Goal: Transaction & Acquisition: Download file/media

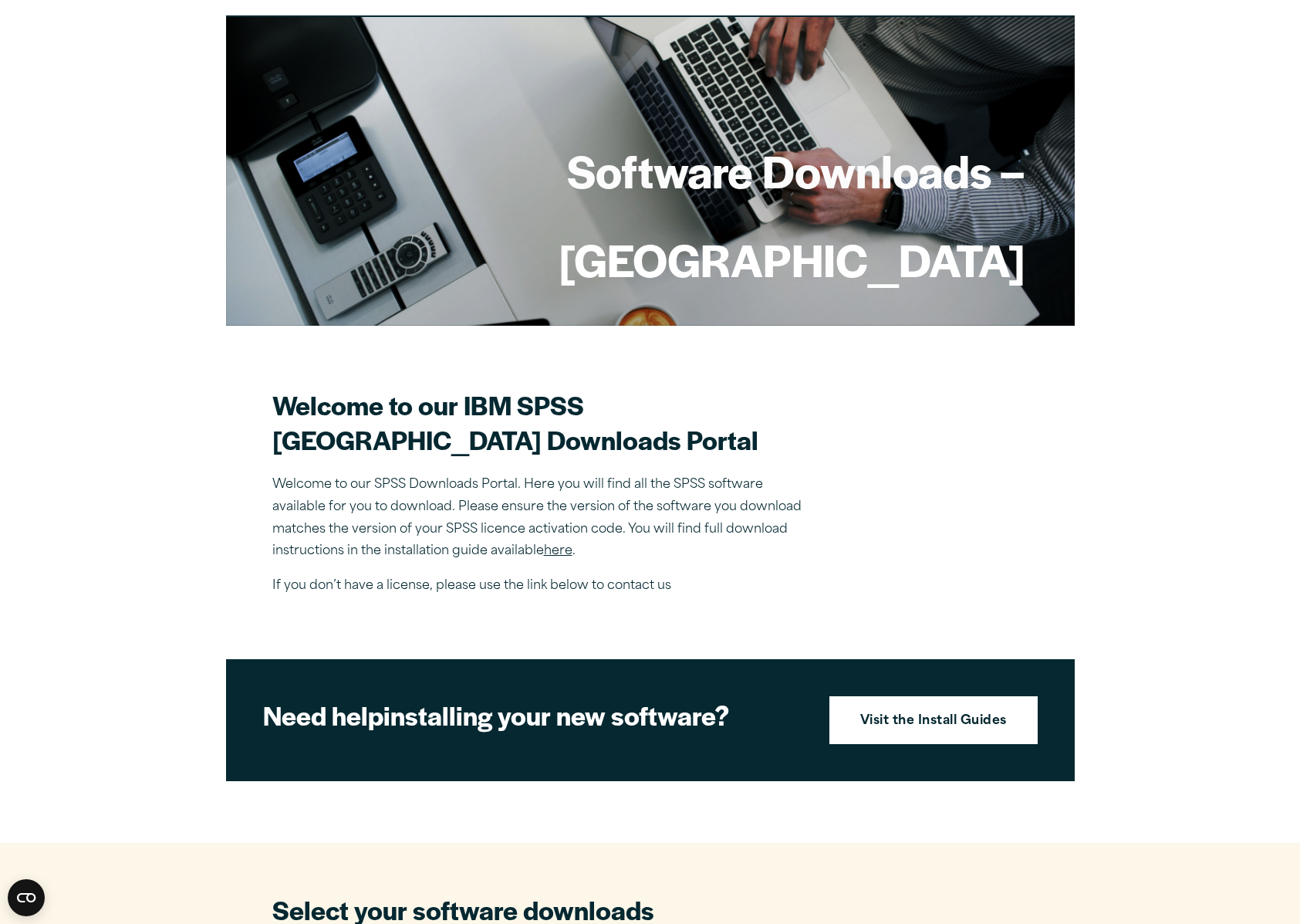
scroll to position [767, 0]
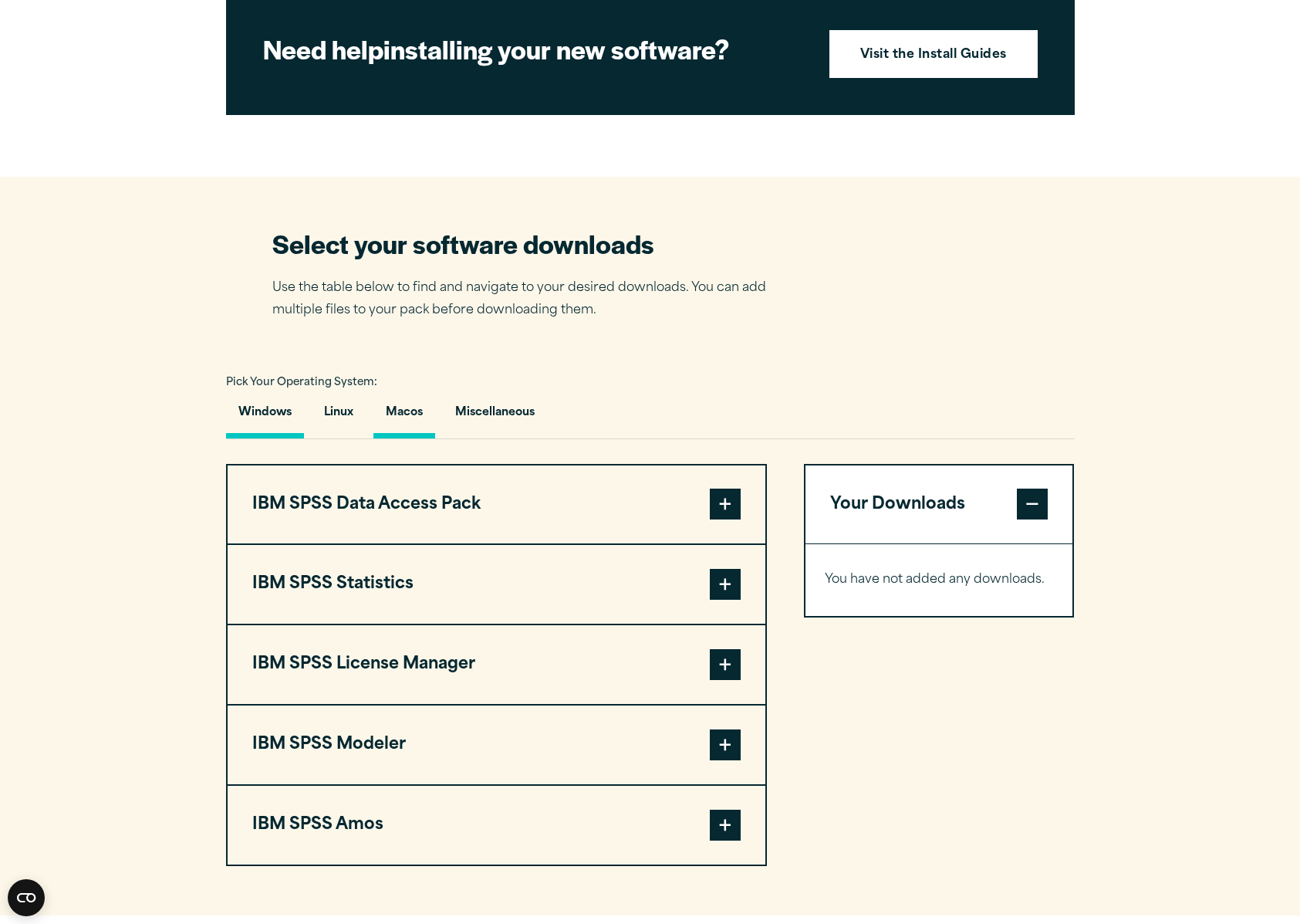
click at [409, 413] on button "Macos" at bounding box center [405, 417] width 62 height 44
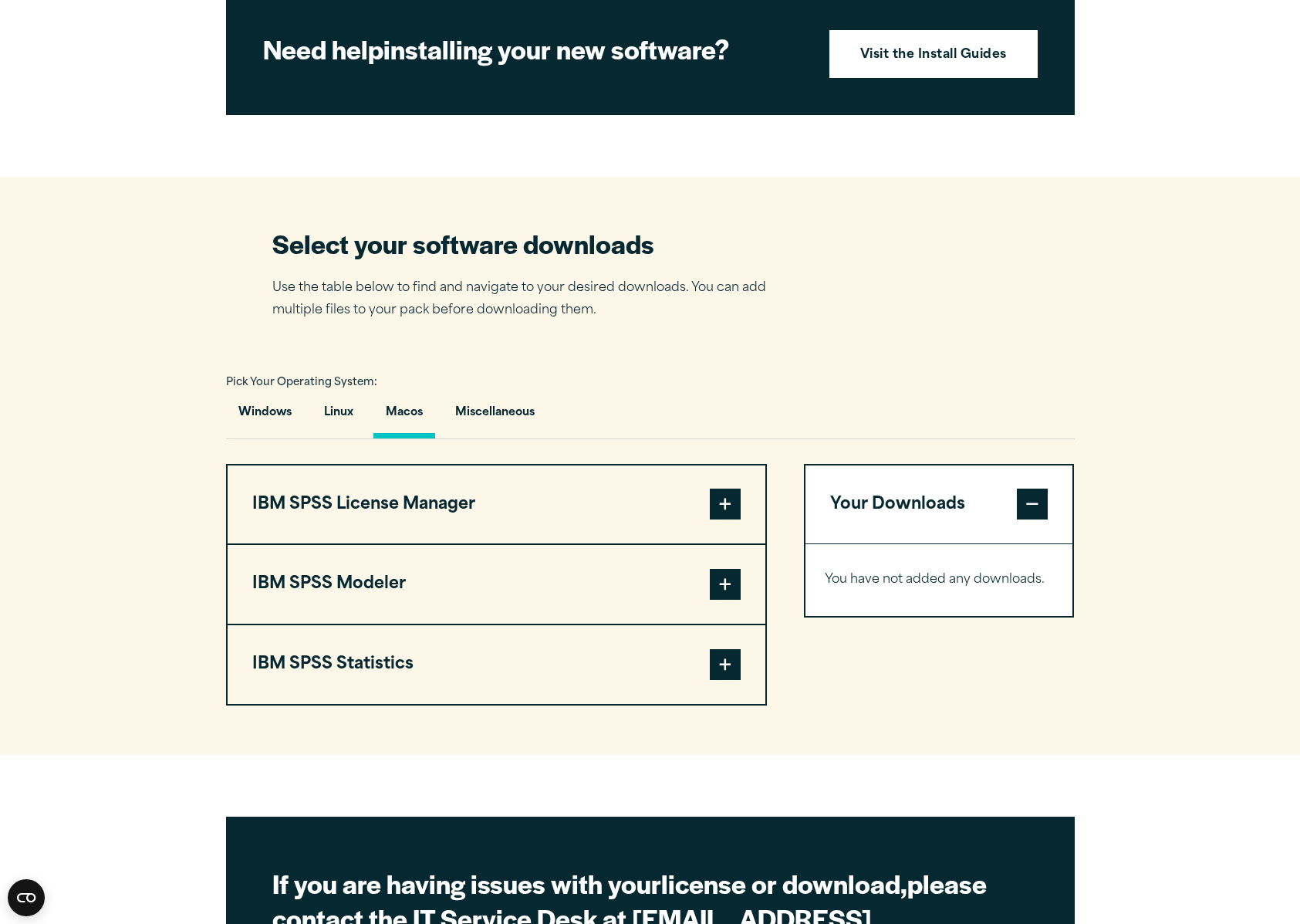
click at [733, 519] on span at bounding box center [725, 503] width 31 height 31
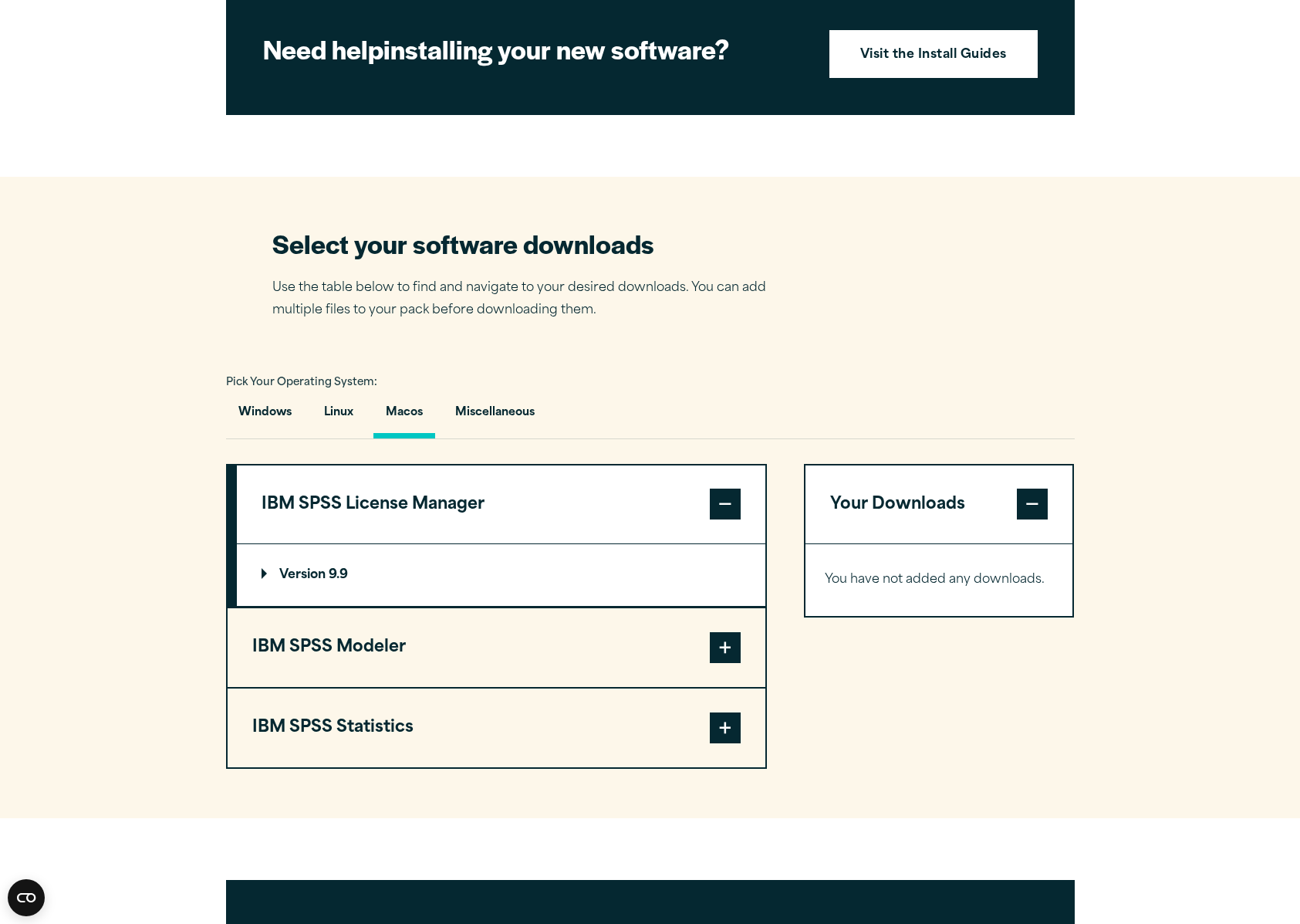
click at [722, 642] on span at bounding box center [725, 647] width 31 height 31
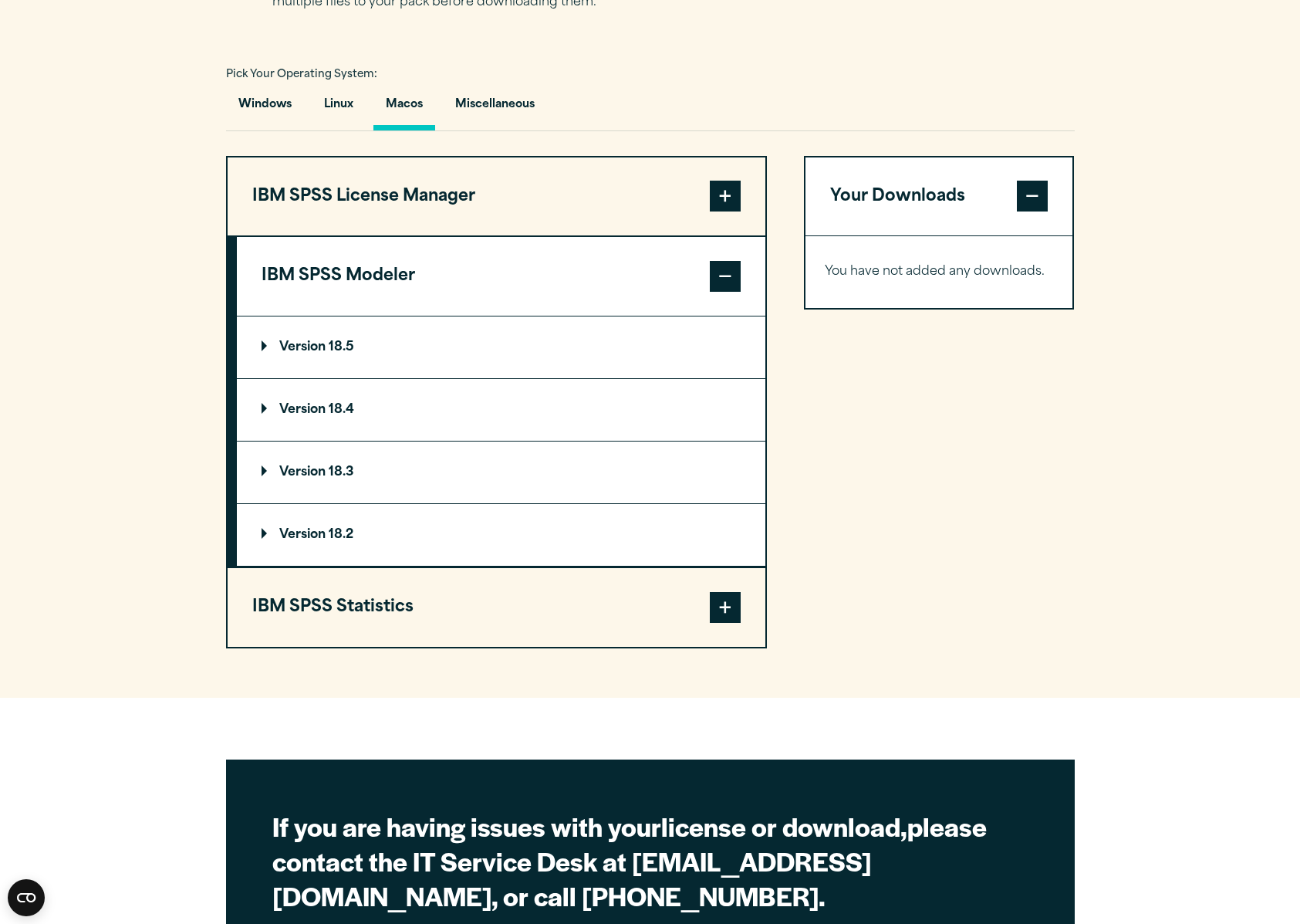
scroll to position [1159, 0]
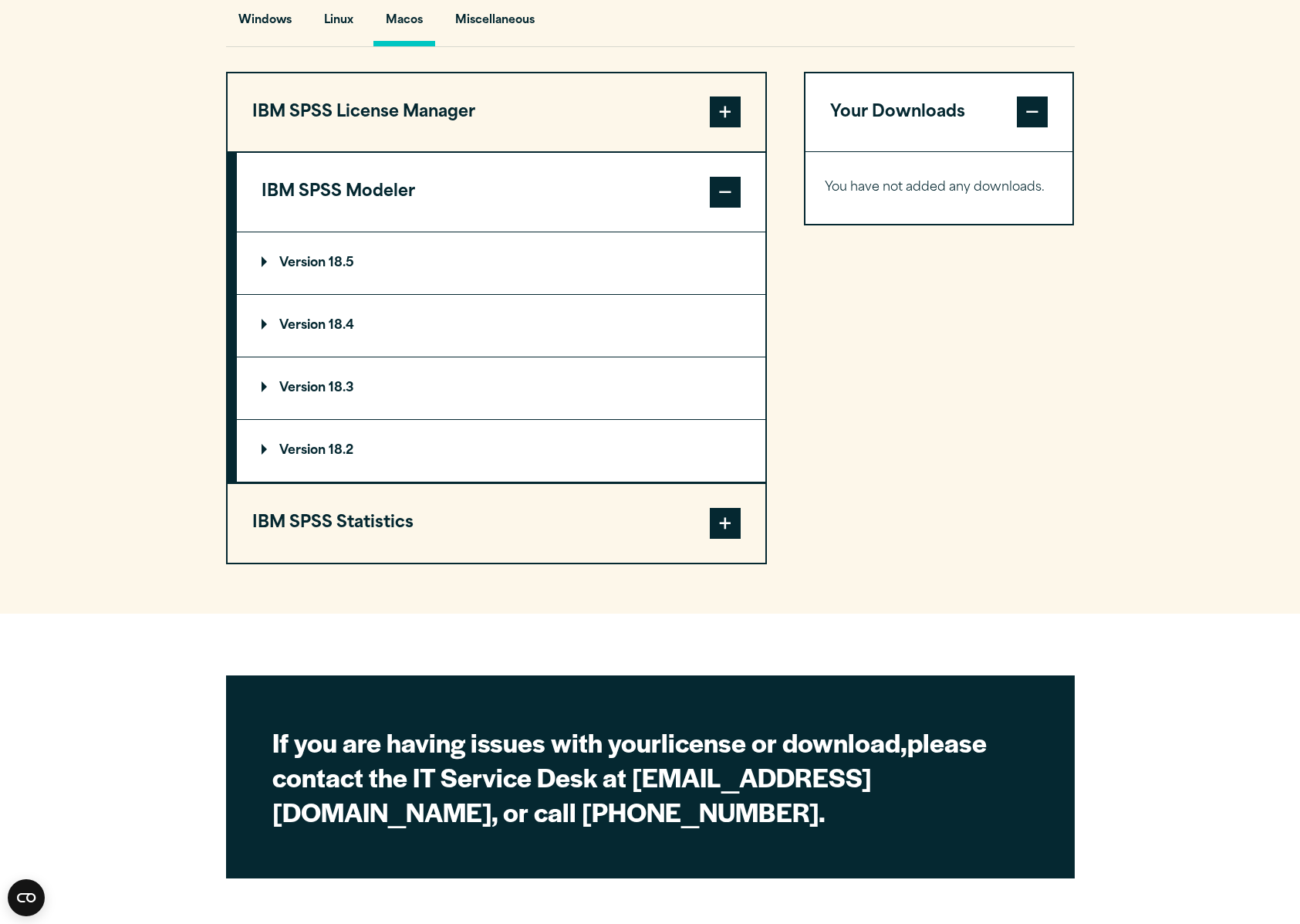
click at [733, 535] on span at bounding box center [725, 522] width 31 height 31
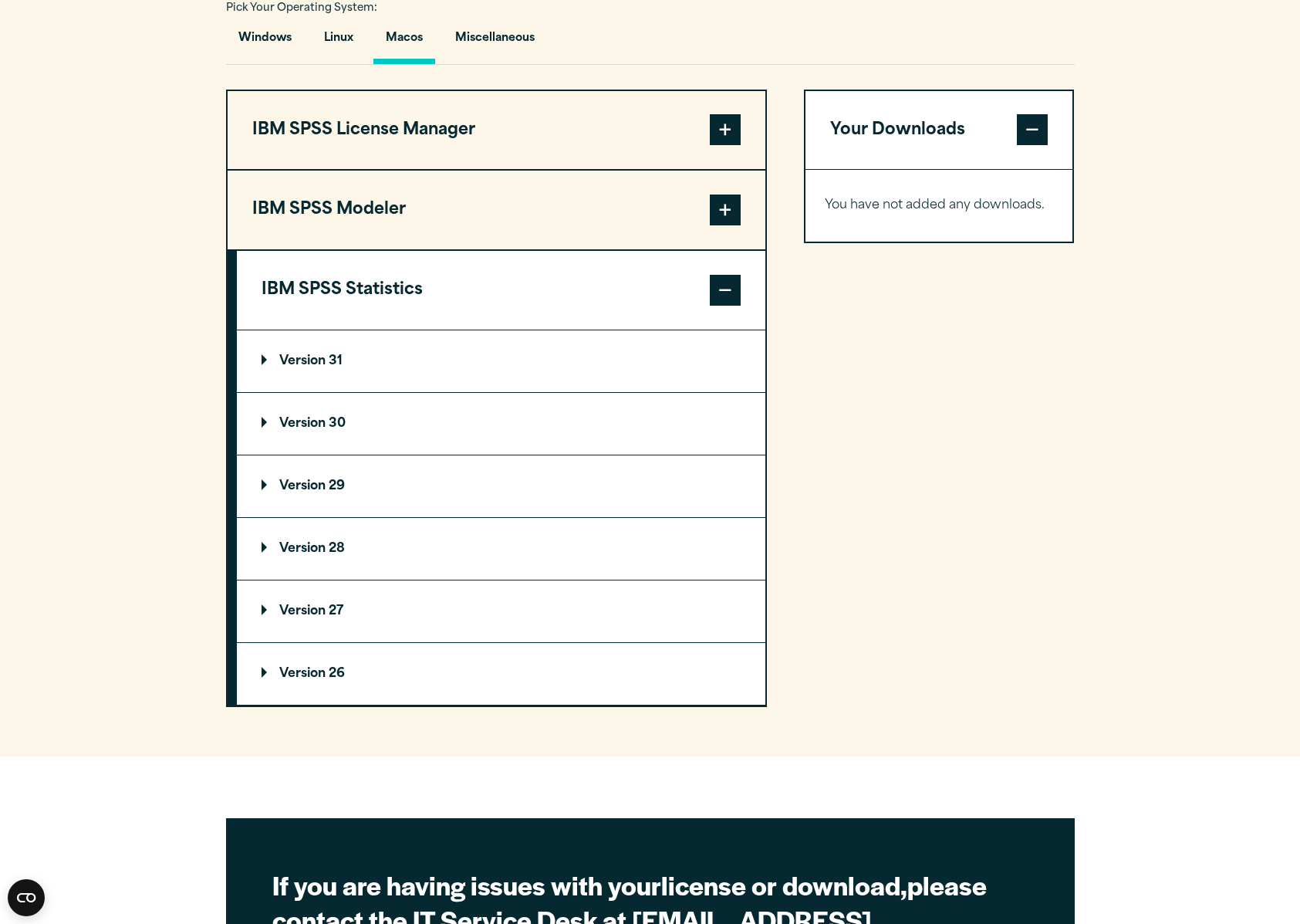
scroll to position [1137, 0]
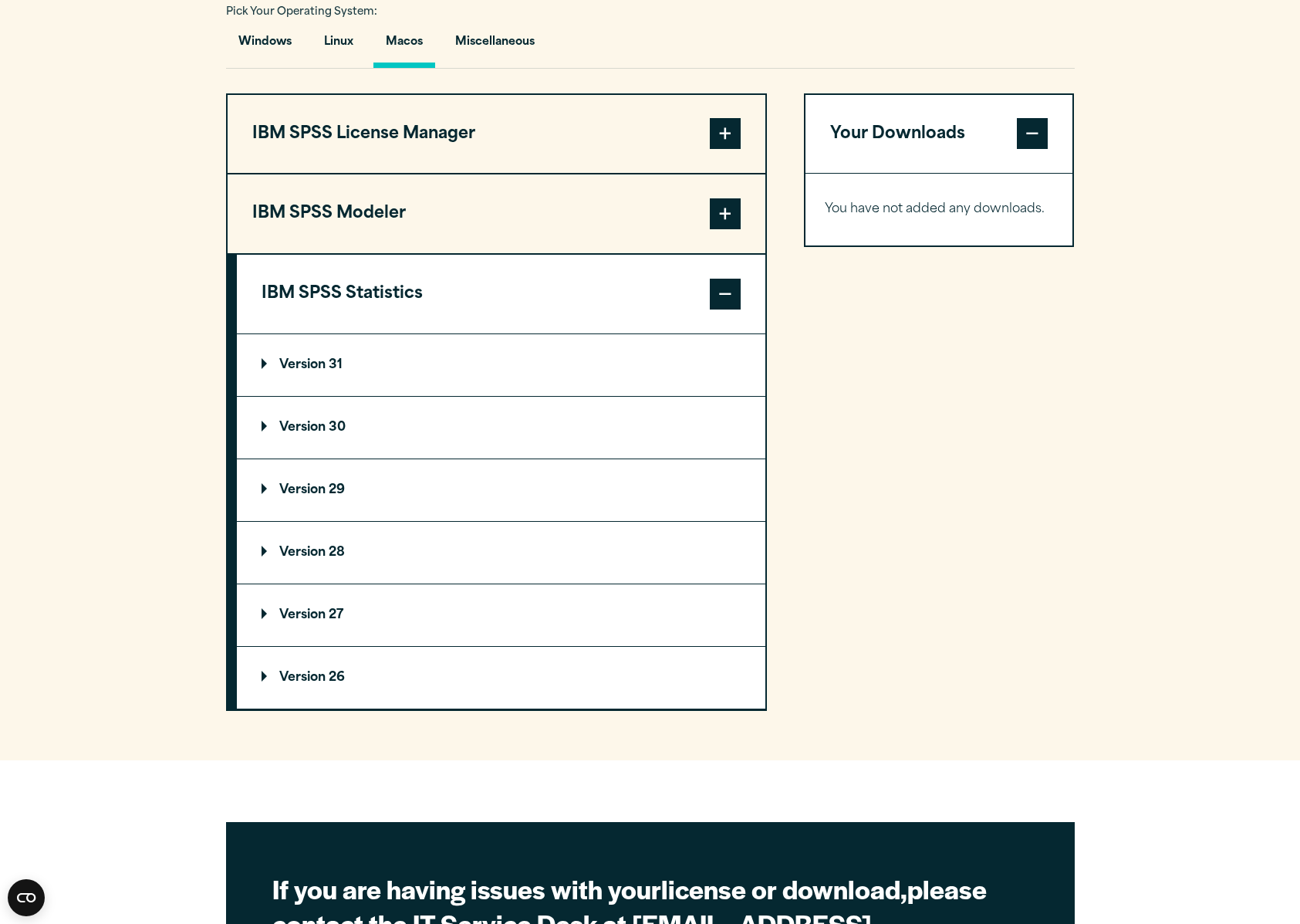
click at [318, 368] on p "Version 31" at bounding box center [302, 365] width 81 height 13
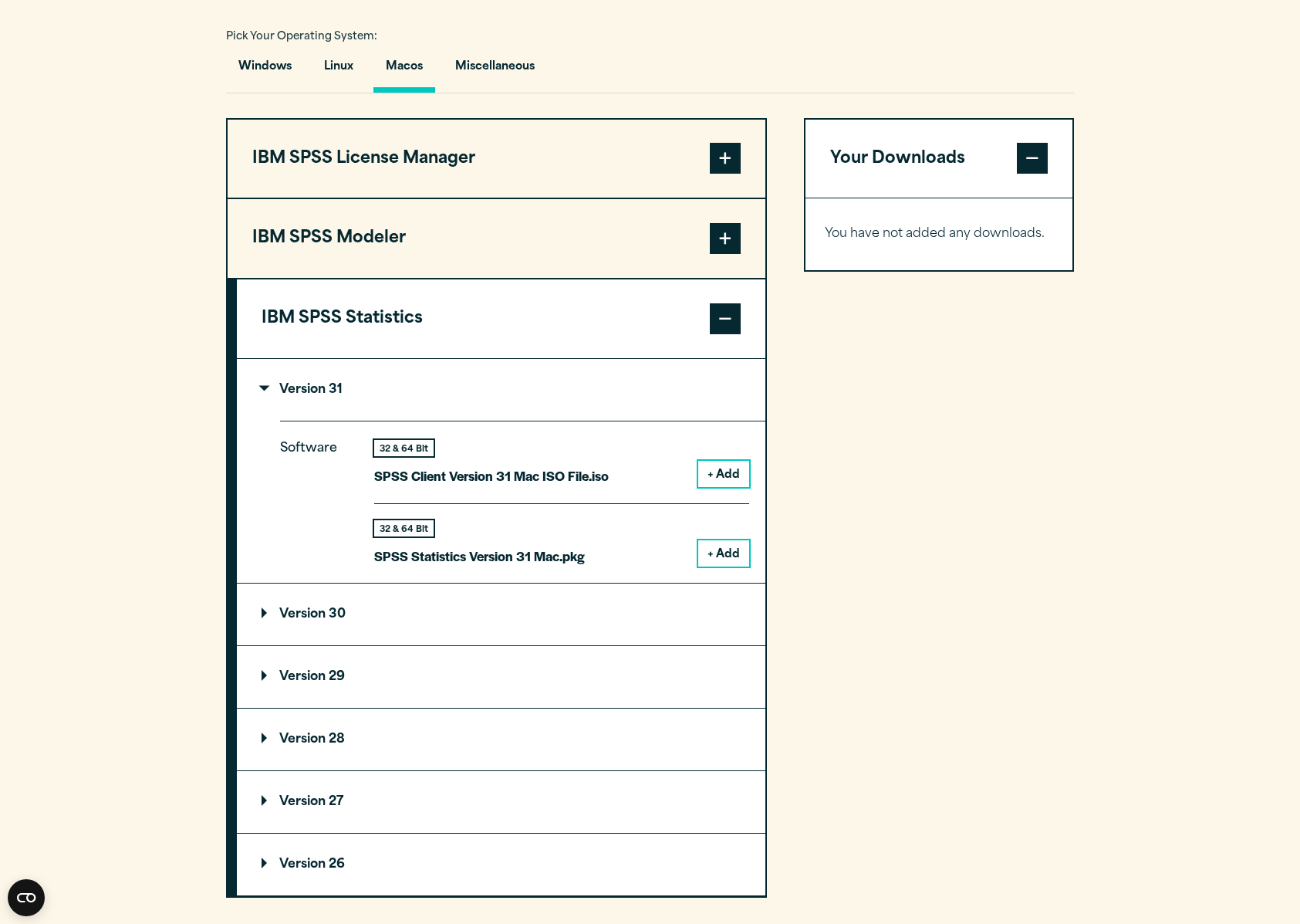
scroll to position [1111, 0]
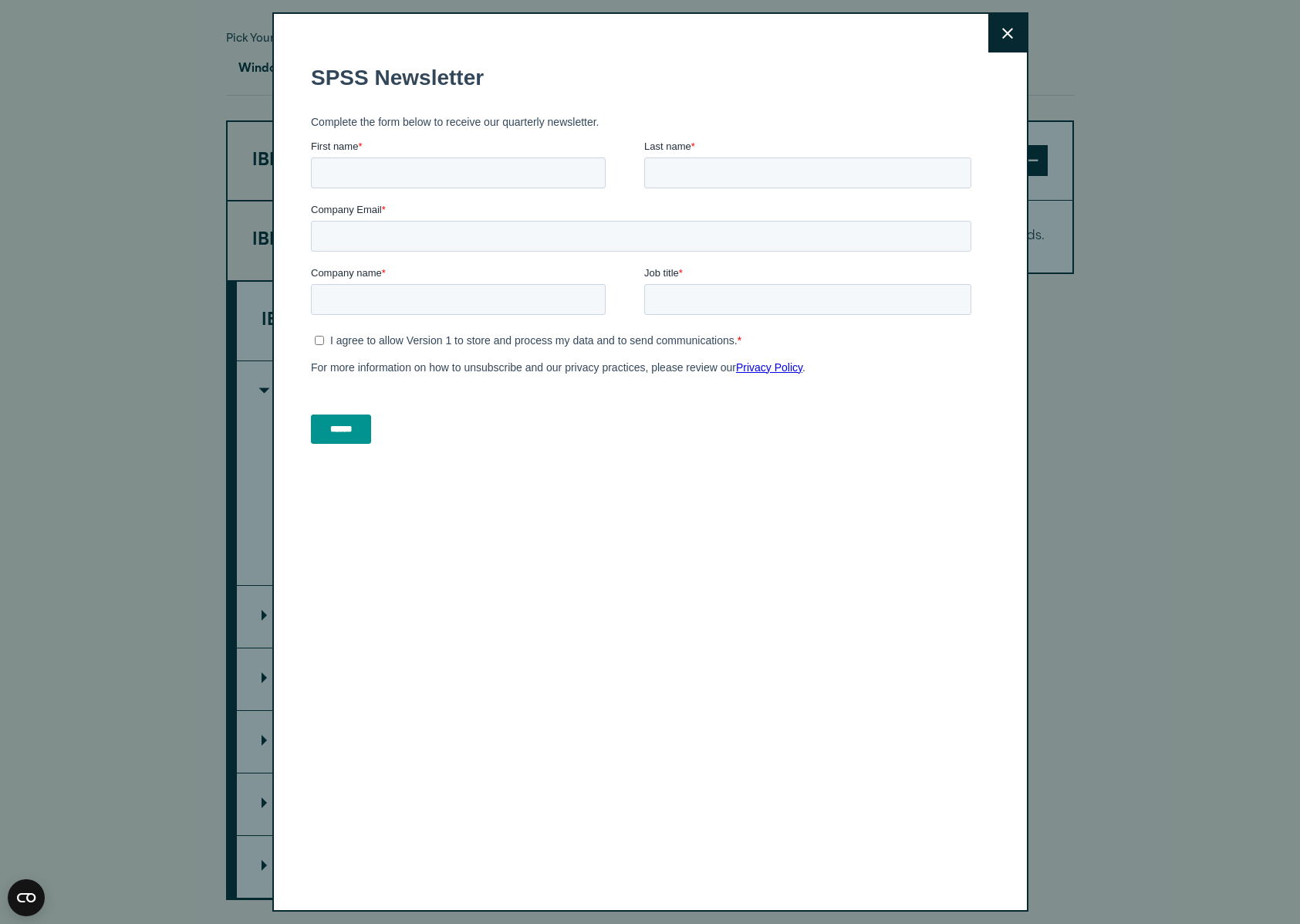
click at [1006, 40] on button "Close" at bounding box center [1008, 33] width 39 height 39
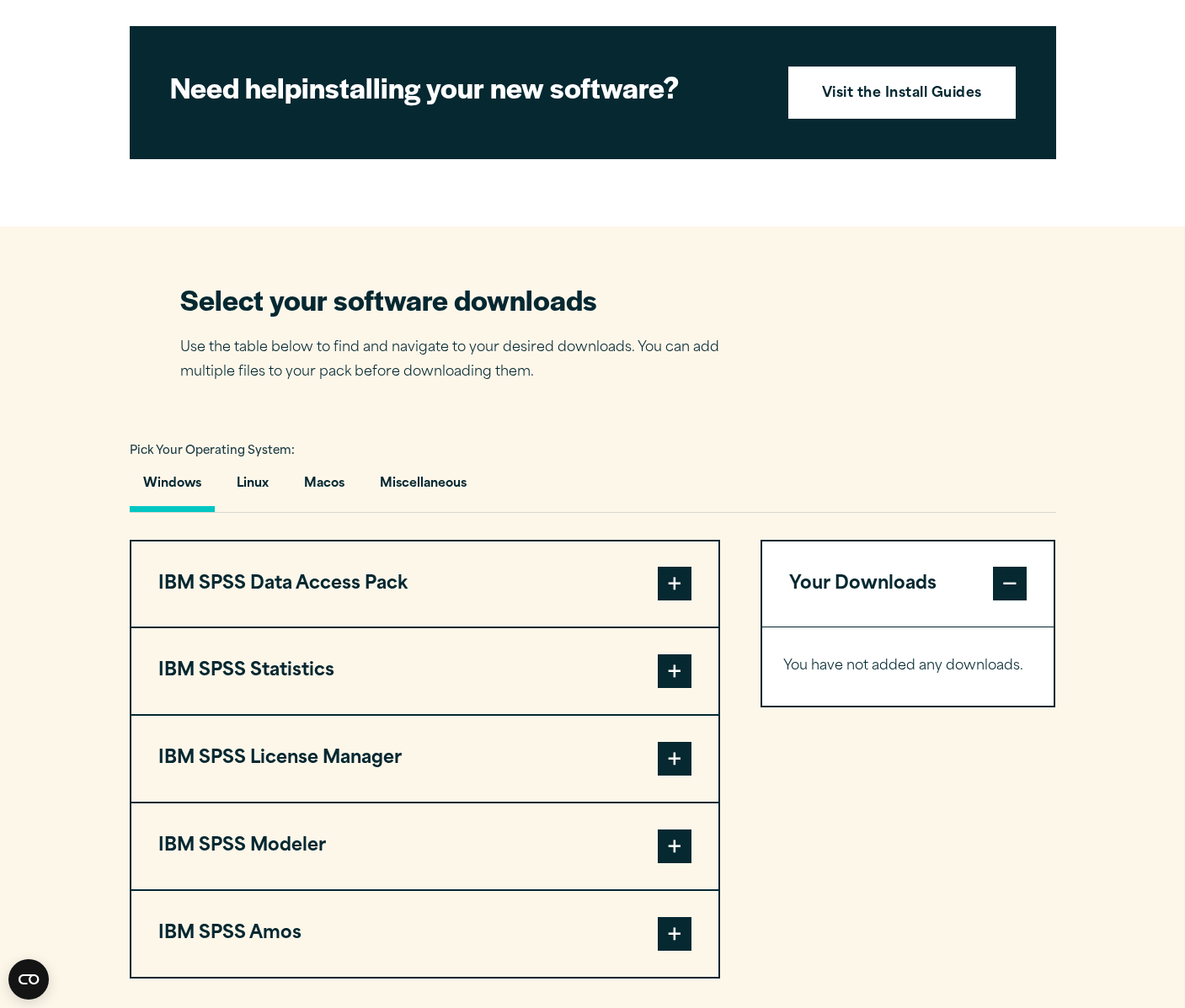
scroll to position [956, 0]
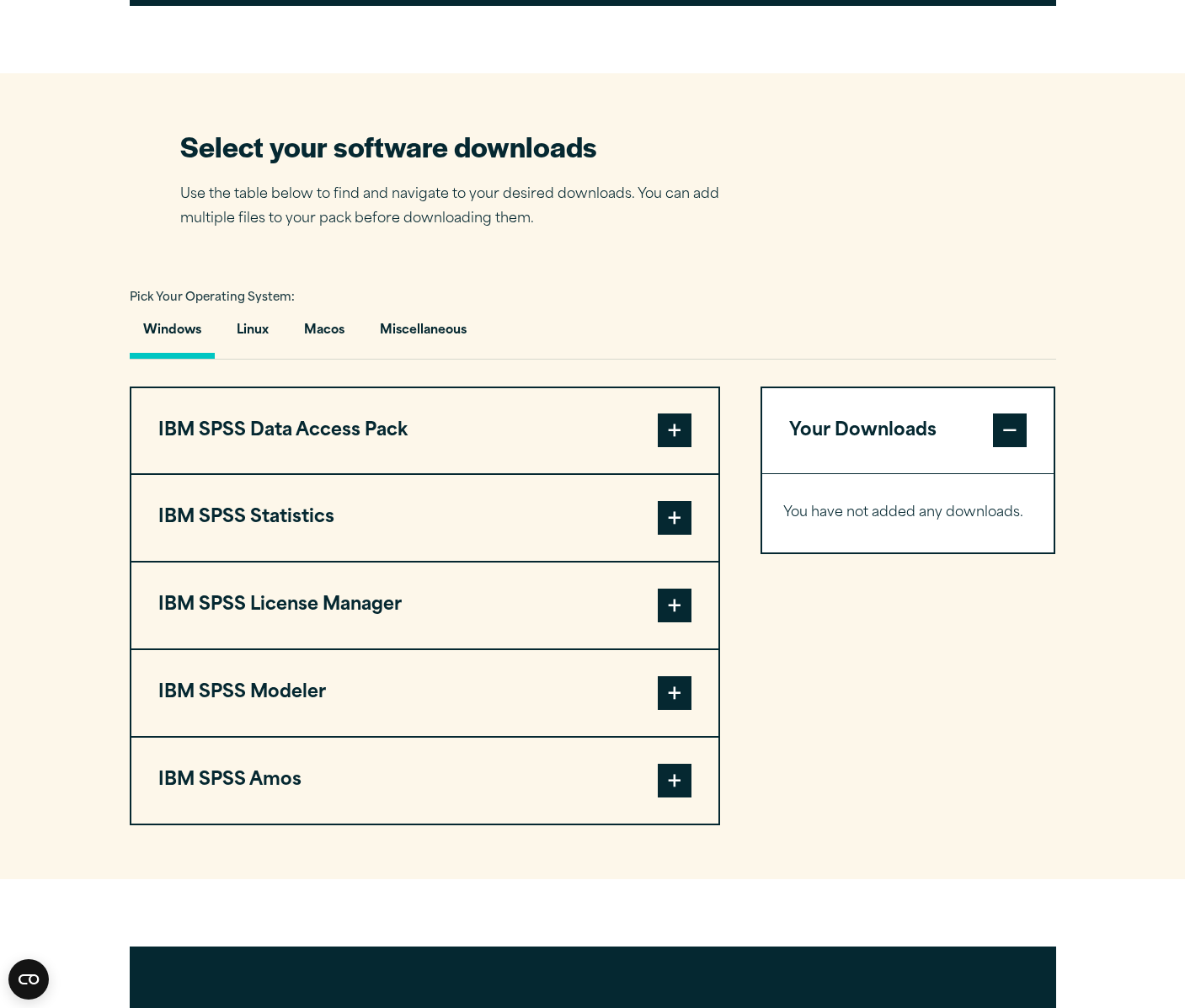
click at [676, 441] on span at bounding box center [674, 429] width 34 height 34
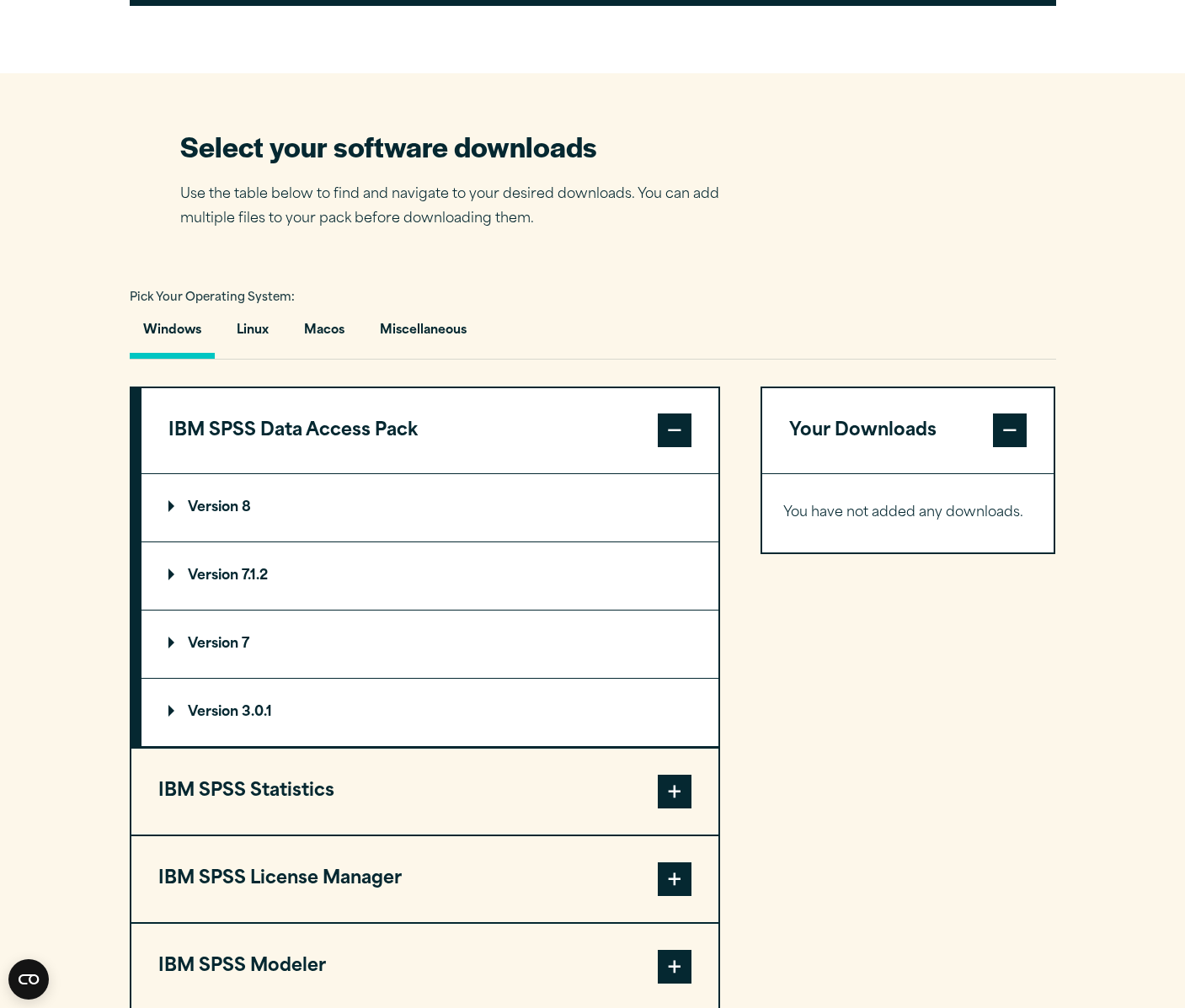
click at [865, 261] on section "Select your software downloads Use the table below to find and navigate to your…" at bounding box center [592, 613] width 1185 height 1080
click at [1010, 120] on section "Select your software downloads Use the table below to find and navigate to your…" at bounding box center [592, 613] width 1185 height 1080
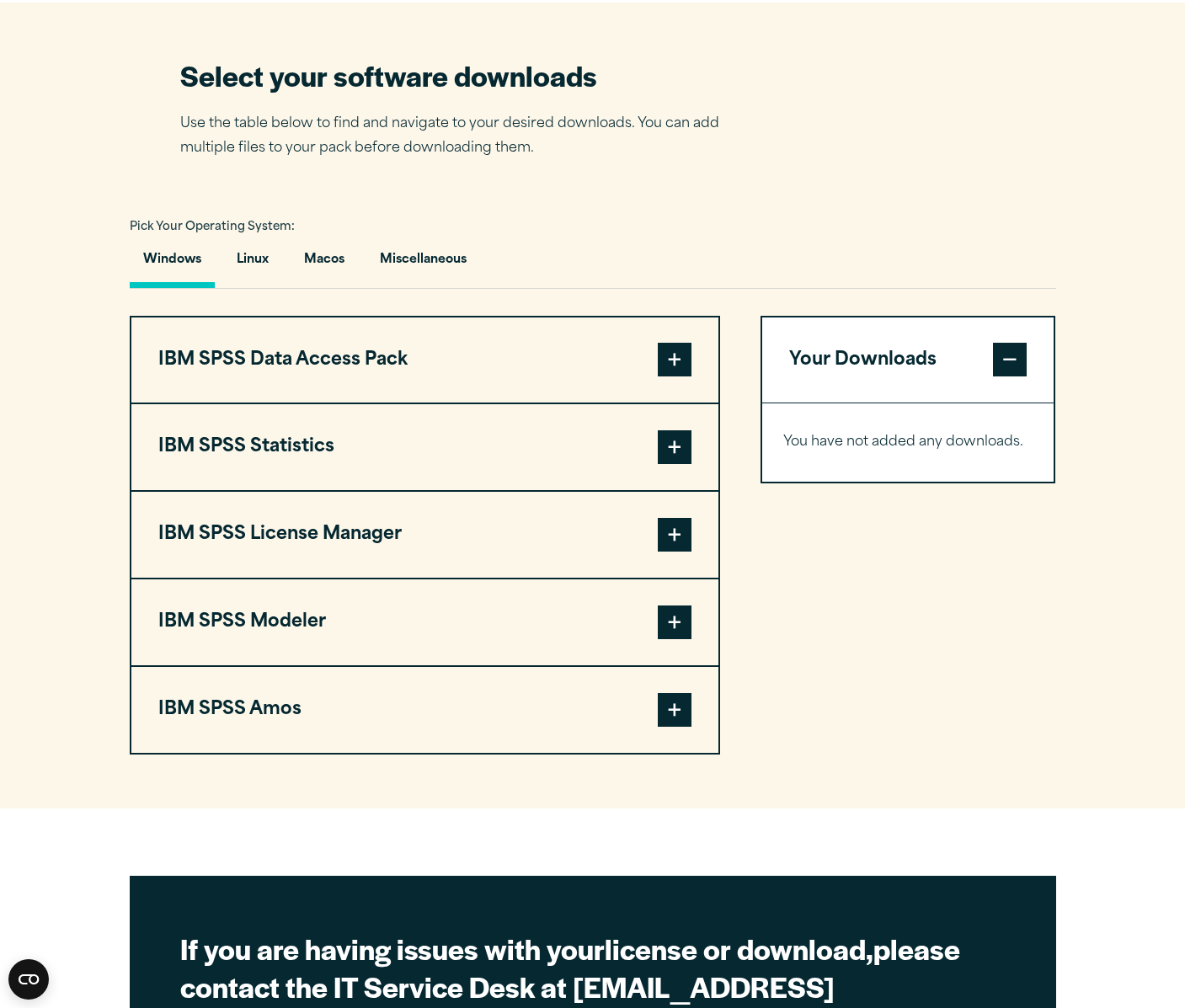
scroll to position [1030, 0]
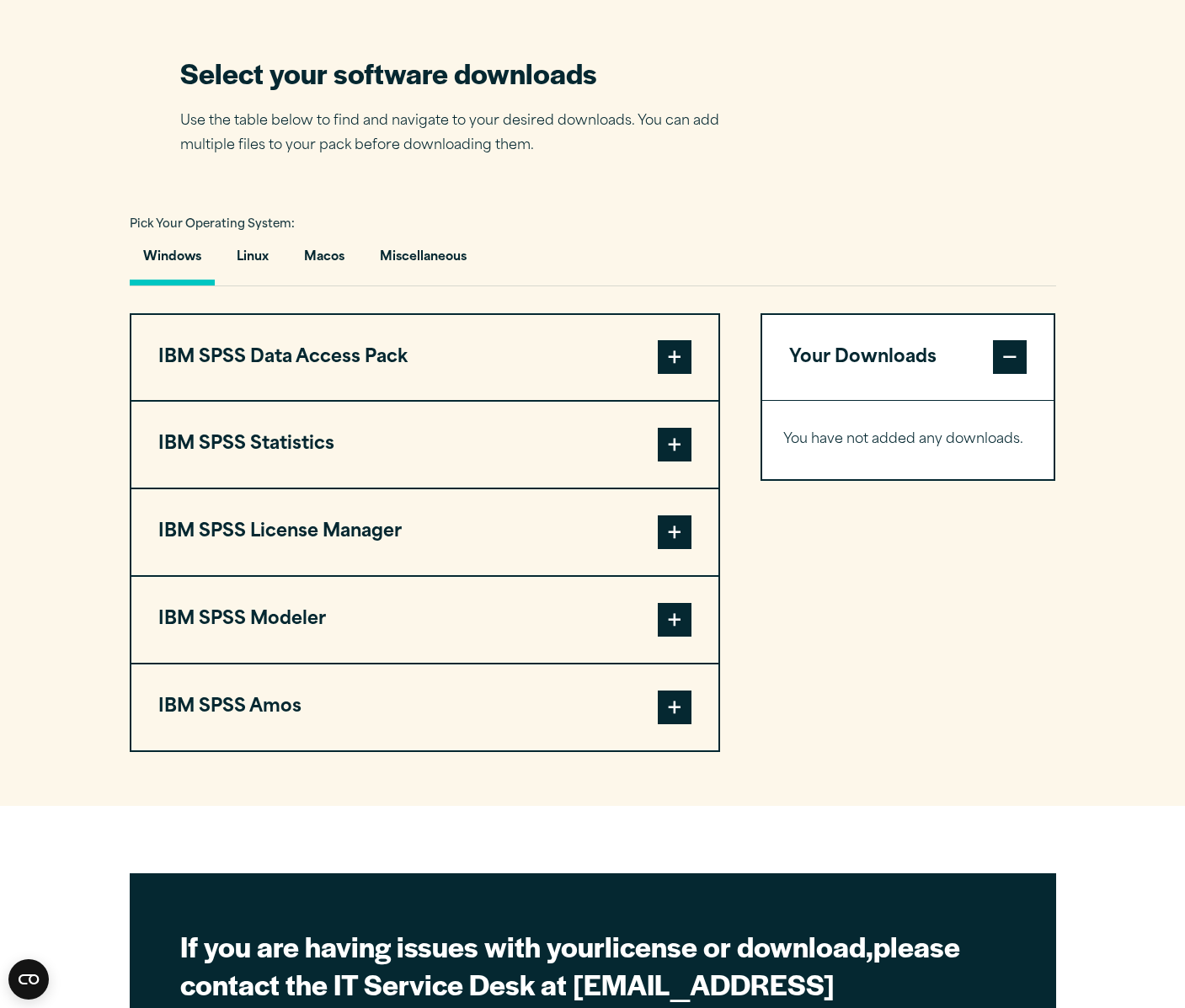
click at [673, 454] on span at bounding box center [674, 444] width 34 height 34
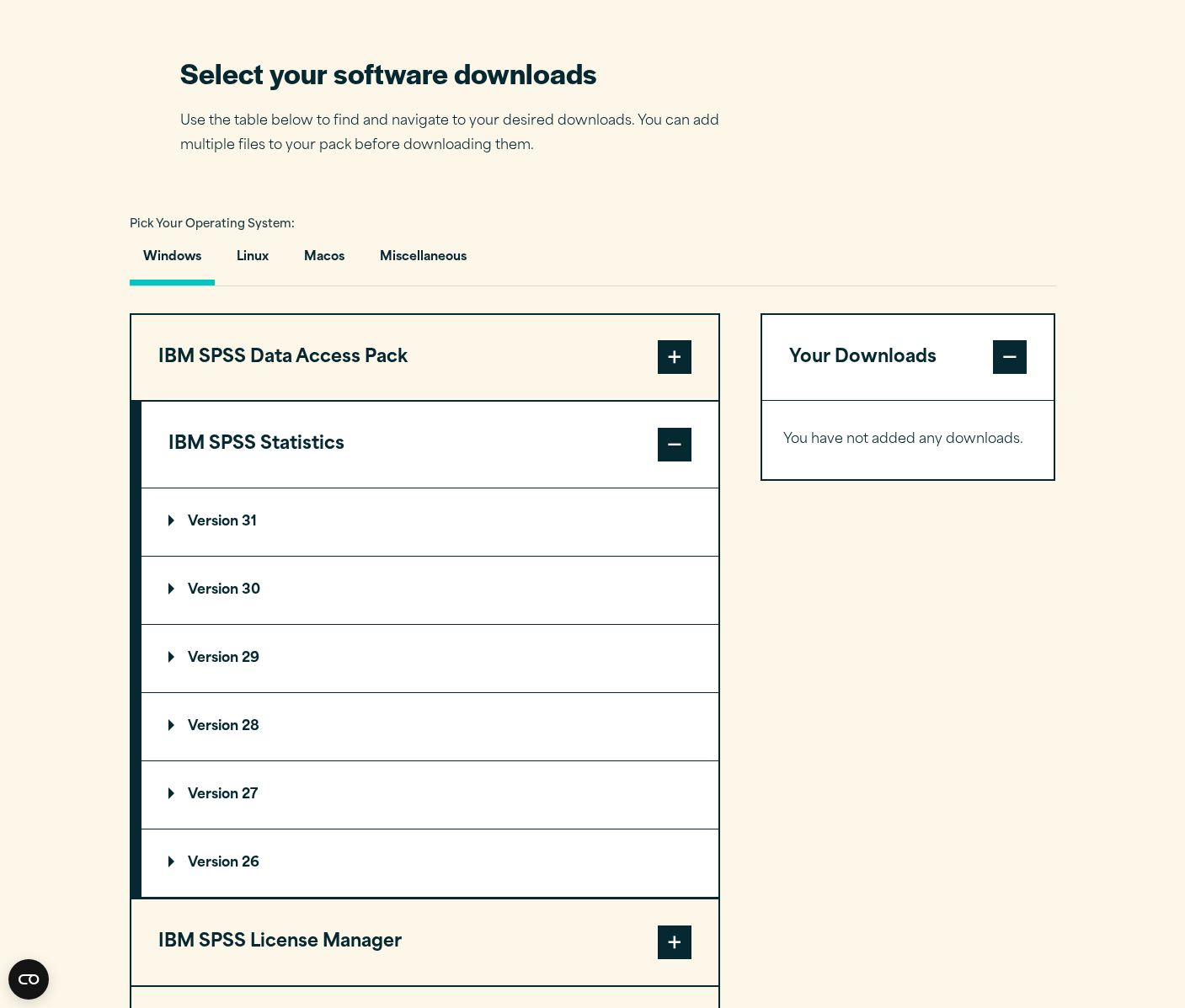
drag, startPoint x: 231, startPoint y: 659, endPoint x: 246, endPoint y: 660, distance: 15.0
click at [233, 657] on p "Version 29" at bounding box center [213, 659] width 91 height 14
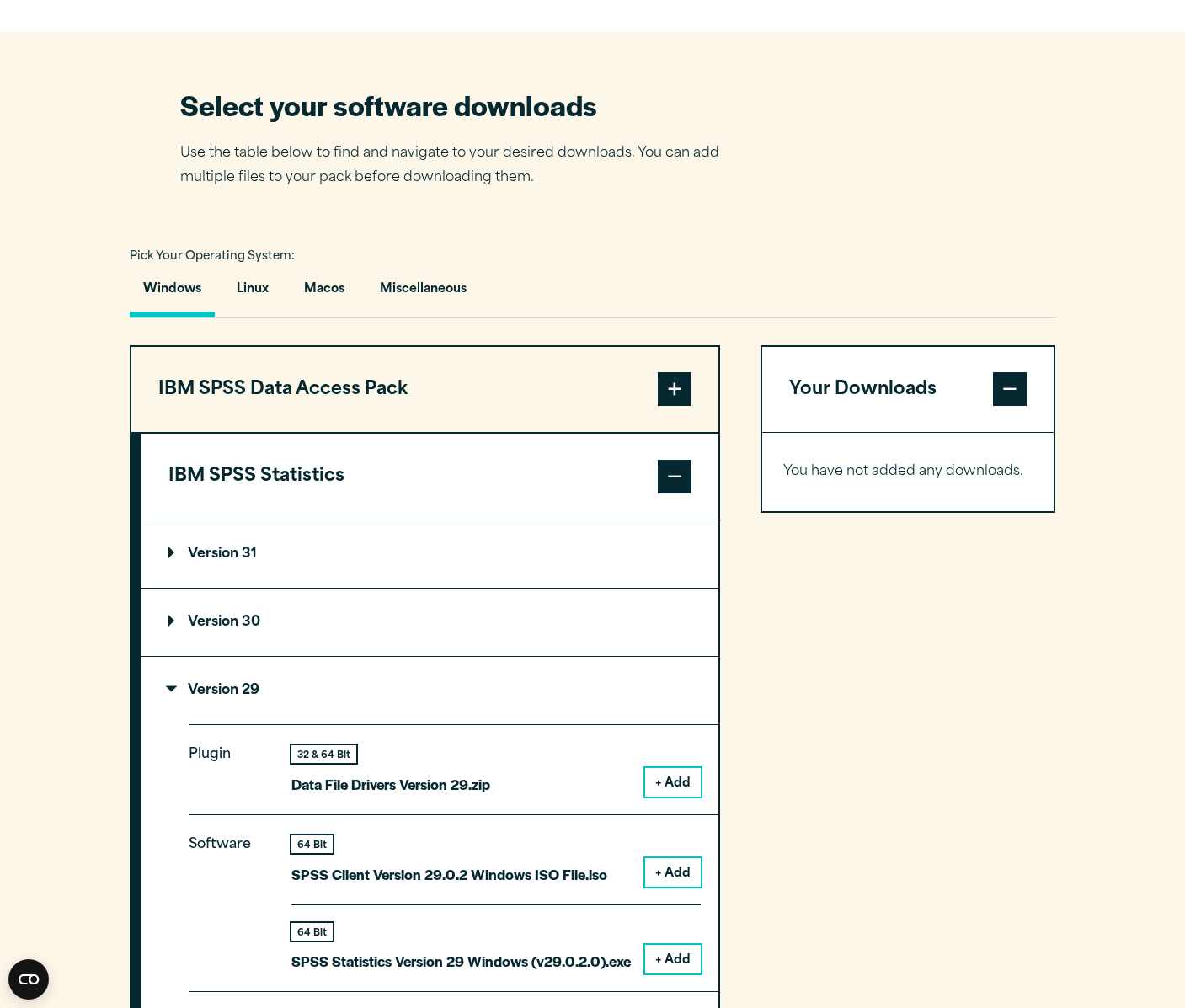
scroll to position [915, 0]
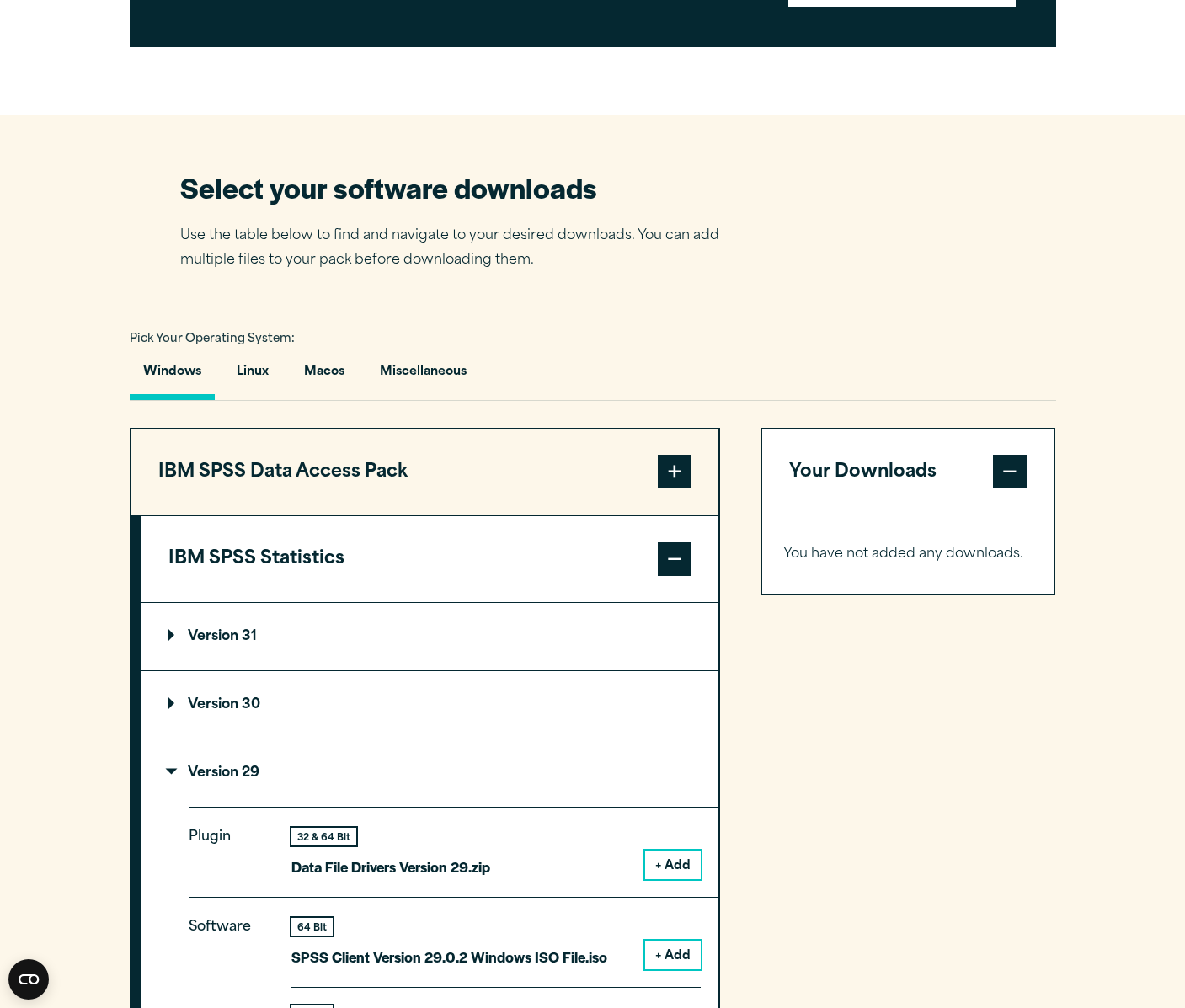
click at [677, 554] on span at bounding box center [674, 559] width 34 height 34
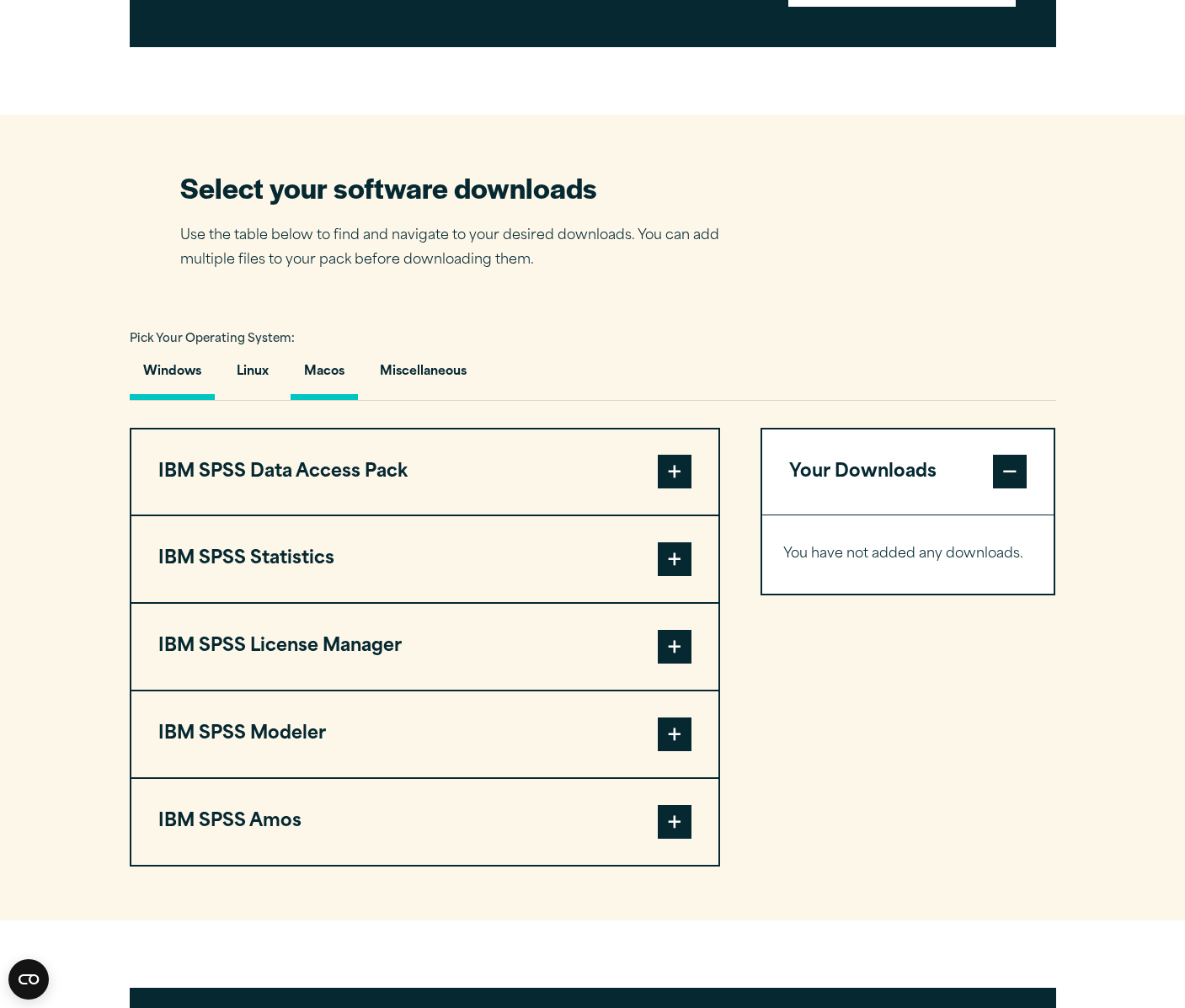
click at [304, 369] on button "Macos" at bounding box center [324, 376] width 67 height 48
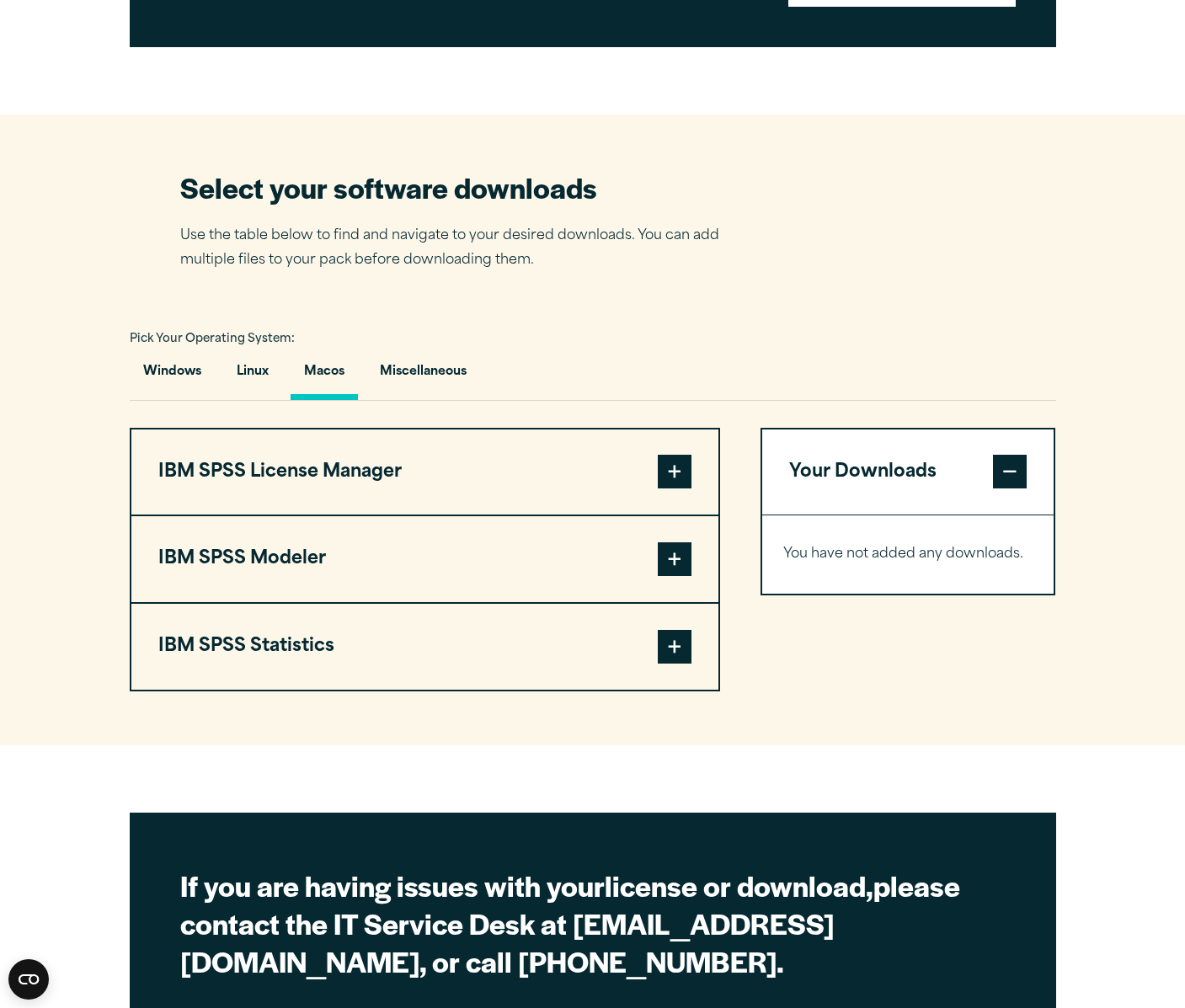
click at [683, 640] on span at bounding box center [674, 646] width 34 height 34
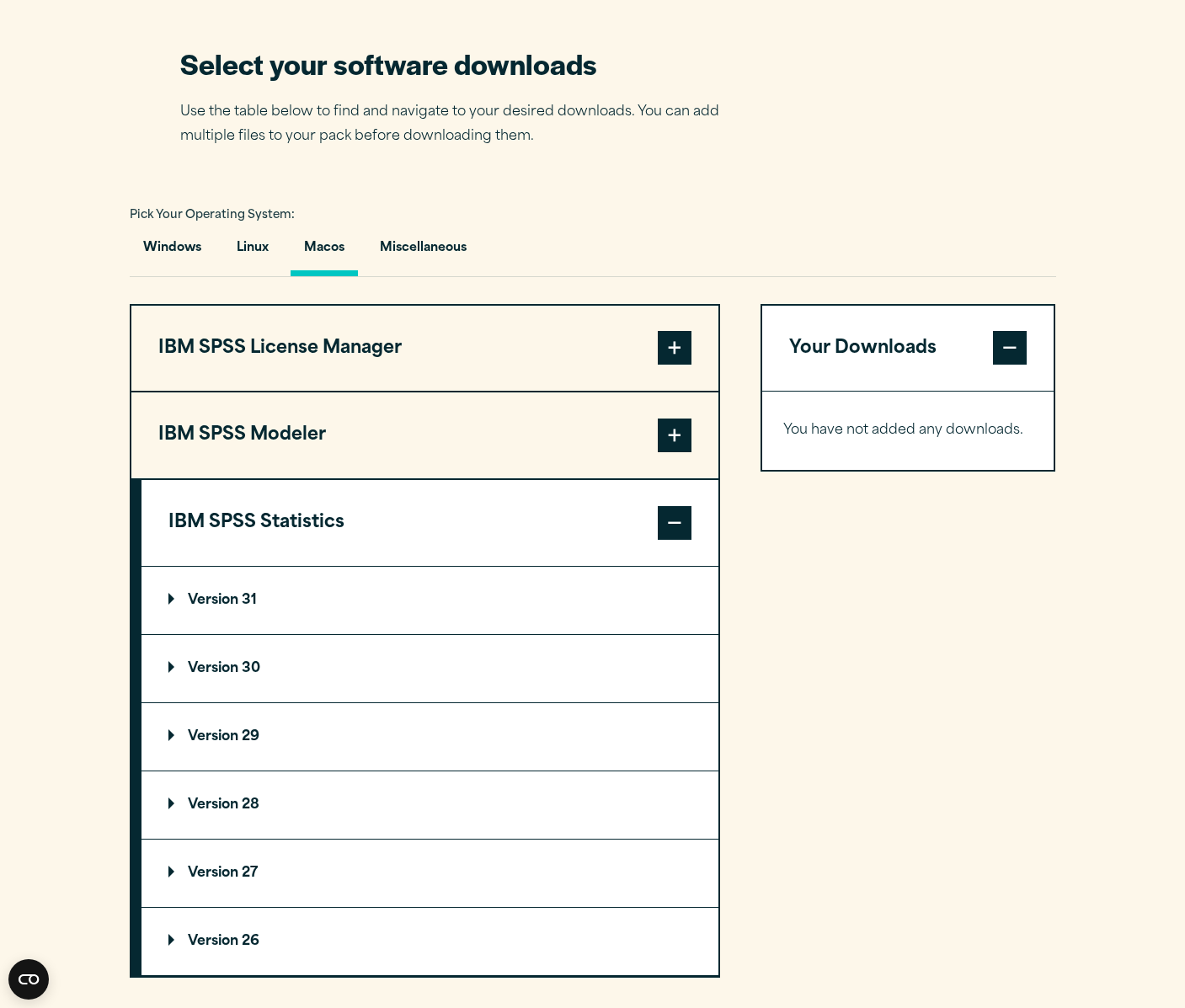
scroll to position [1135, 0]
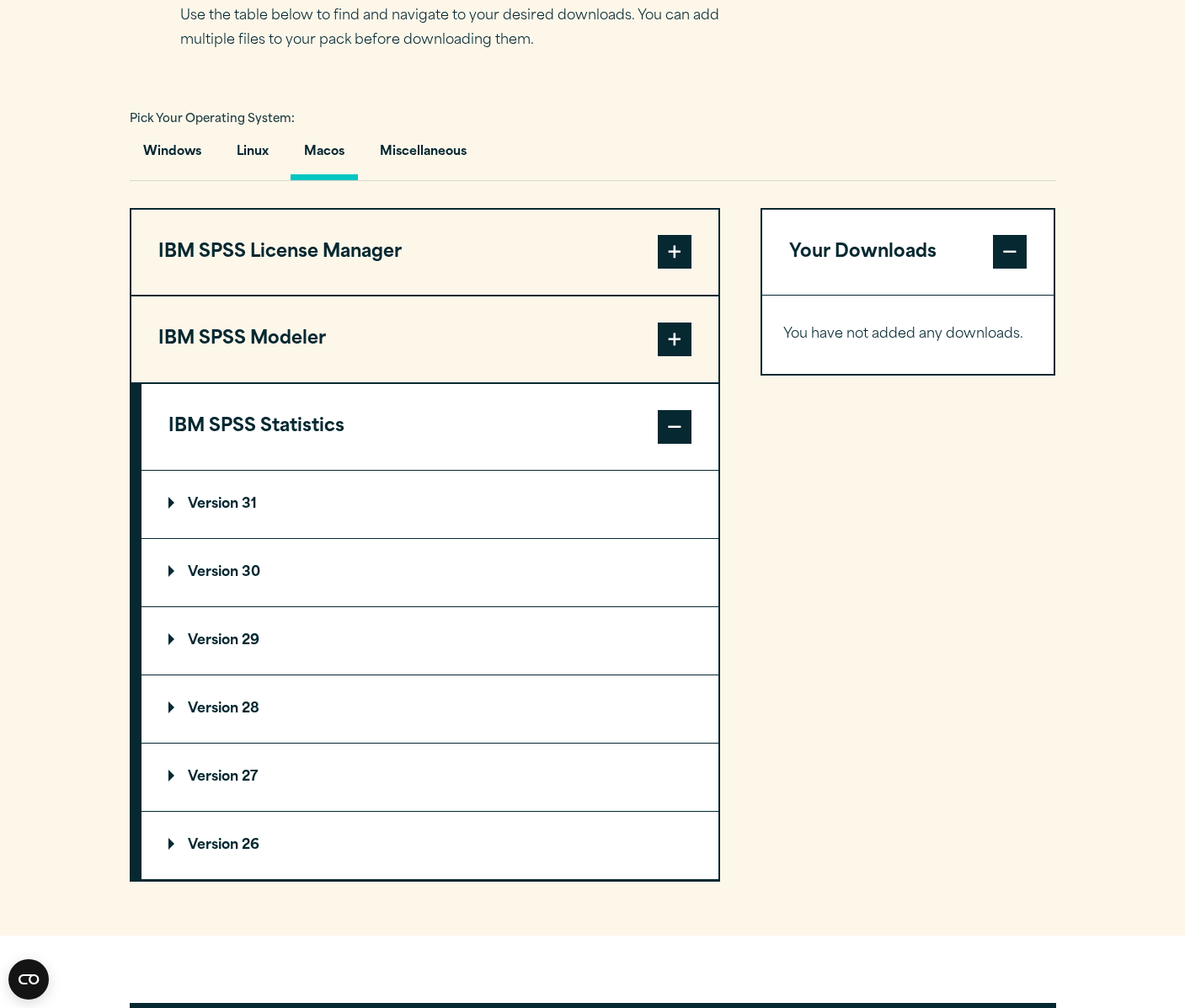
click at [241, 642] on p "Version 29" at bounding box center [213, 641] width 91 height 14
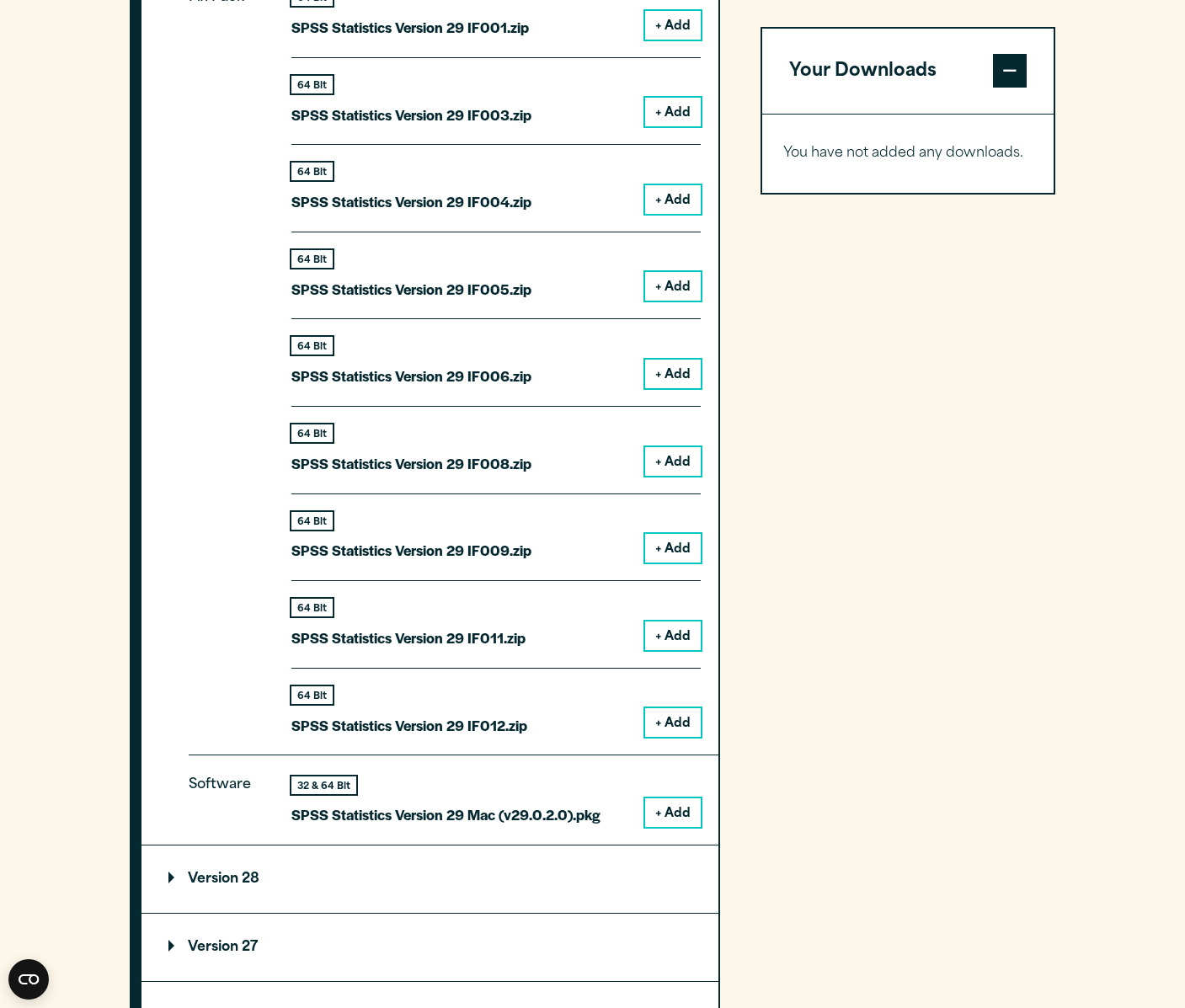
scroll to position [1843, 0]
click at [676, 802] on button "+ Add" at bounding box center [673, 811] width 55 height 28
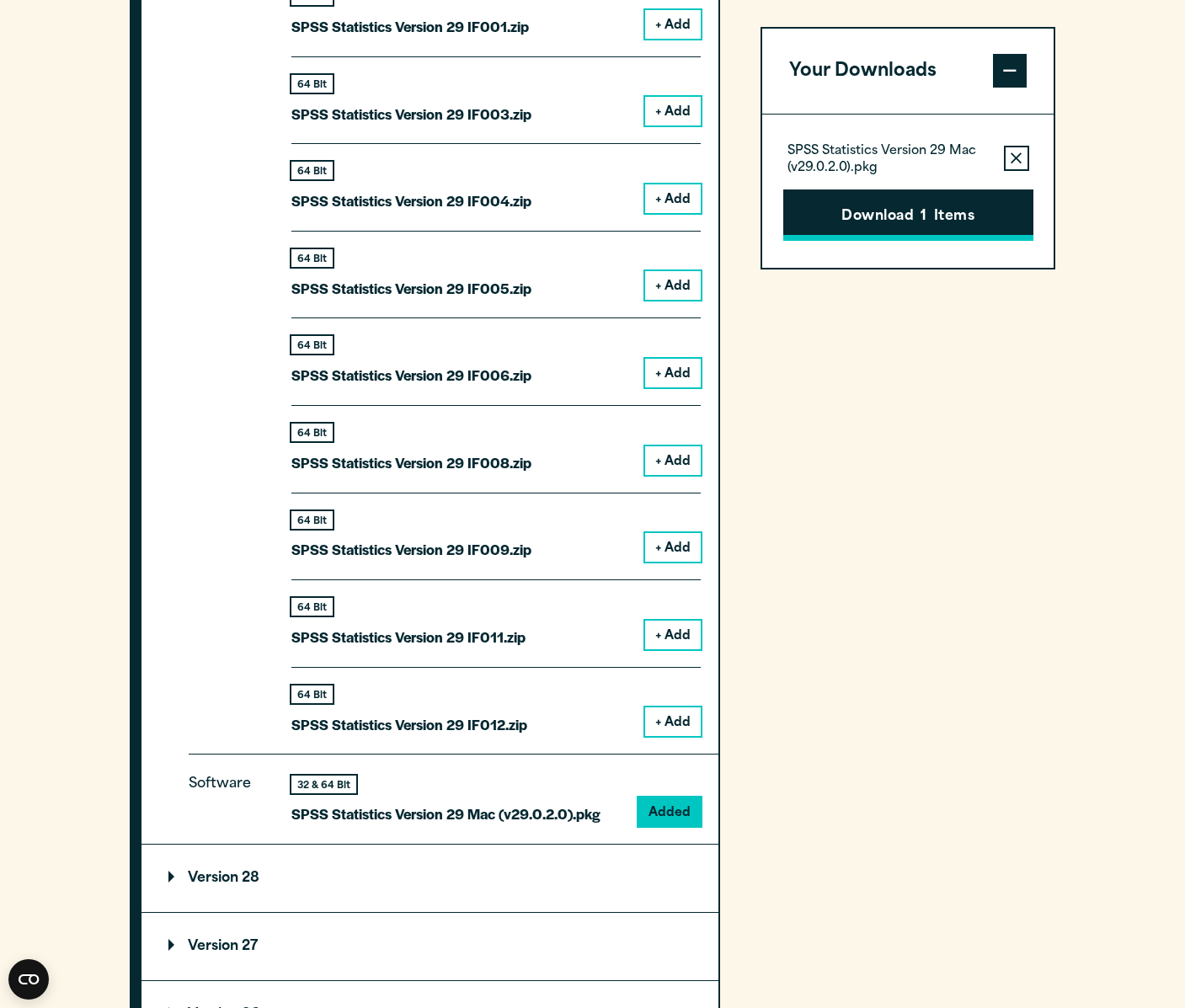
click at [897, 229] on button "Download 1 Items" at bounding box center [908, 216] width 250 height 53
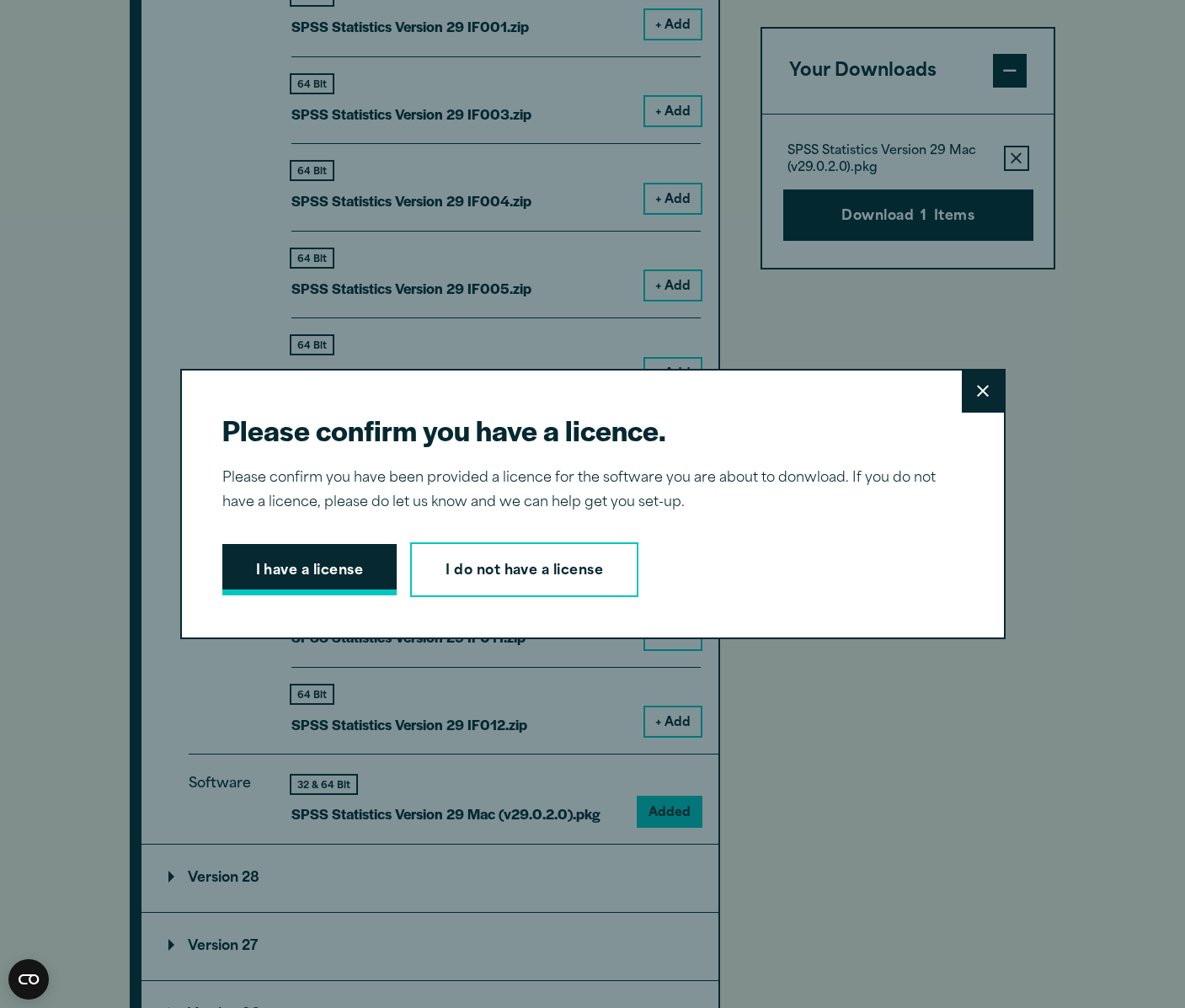
click at [361, 567] on button "I have a license" at bounding box center [310, 570] width 175 height 53
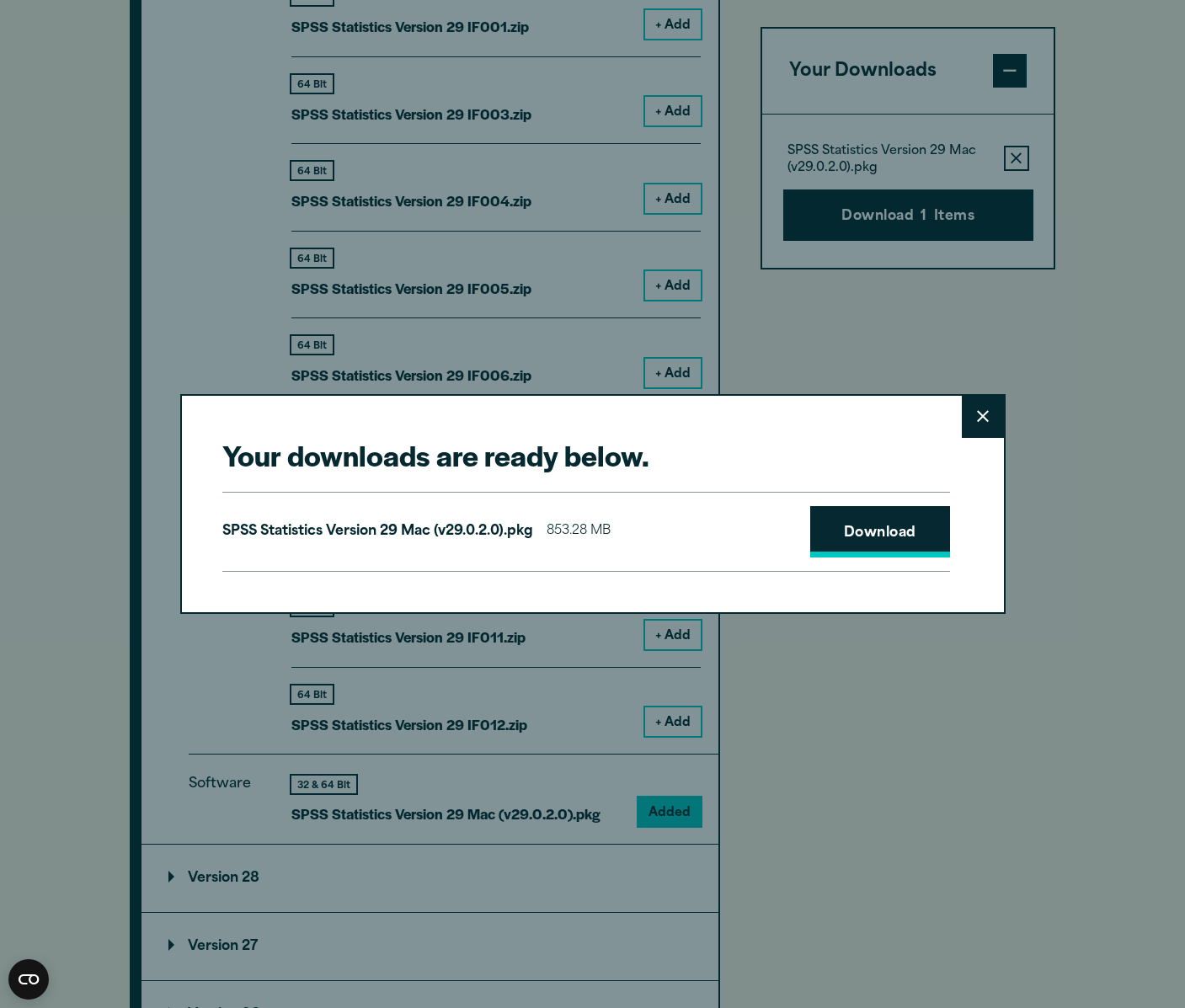
click at [869, 539] on link "Download" at bounding box center [880, 532] width 140 height 53
click at [977, 414] on icon at bounding box center [982, 416] width 12 height 13
